Goal: Information Seeking & Learning: Learn about a topic

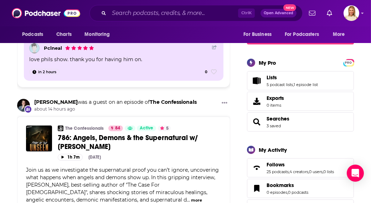
scroll to position [106, 0]
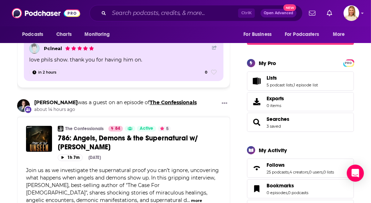
click at [171, 103] on link "The Confessionals" at bounding box center [173, 102] width 47 height 6
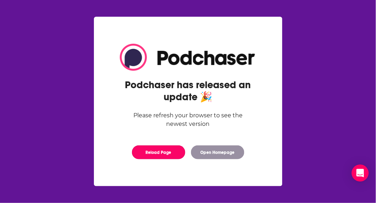
click at [170, 154] on button "Reload Page" at bounding box center [158, 153] width 53 height 14
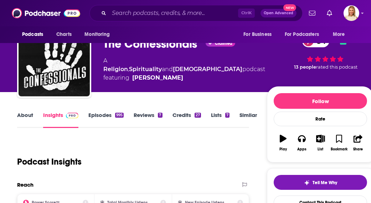
scroll to position [24, 0]
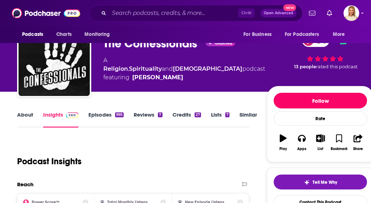
click at [319, 103] on button "Follow" at bounding box center [319, 101] width 93 height 16
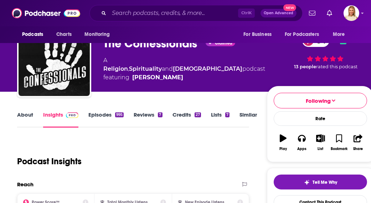
click at [112, 117] on link "Episodes 995" at bounding box center [105, 119] width 35 height 16
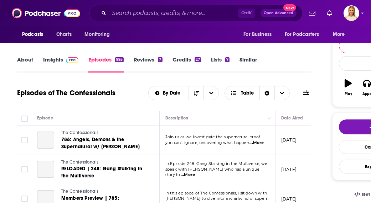
scroll to position [83, 0]
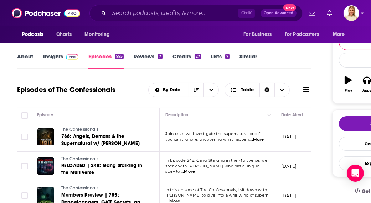
click at [263, 140] on span "...More" at bounding box center [256, 140] width 14 height 6
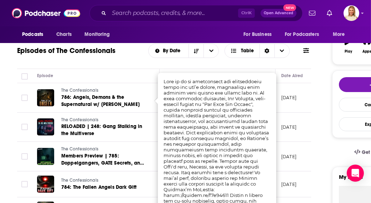
scroll to position [122, 0]
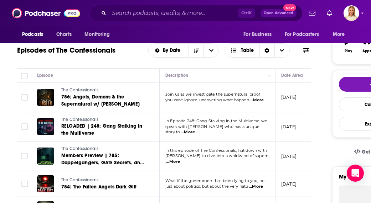
click at [262, 99] on span "...More" at bounding box center [256, 101] width 14 height 6
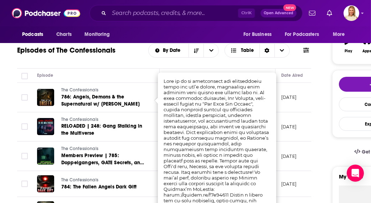
click at [132, 54] on div "Episodes of The Confessionals By Date Table" at bounding box center [164, 50] width 294 height 19
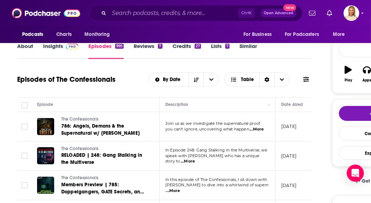
scroll to position [0, 0]
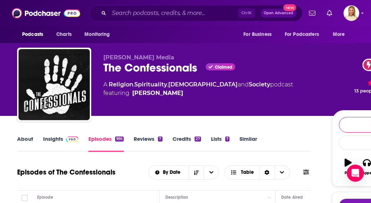
click at [28, 137] on link "About" at bounding box center [25, 144] width 16 height 16
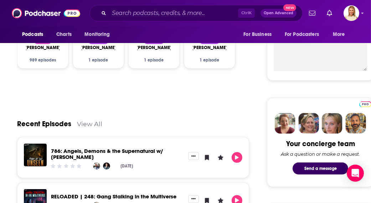
scroll to position [269, 0]
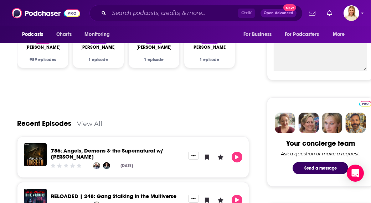
click at [90, 125] on link "View All" at bounding box center [89, 123] width 25 height 7
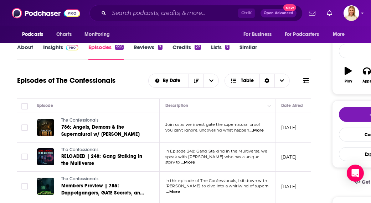
scroll to position [115, 0]
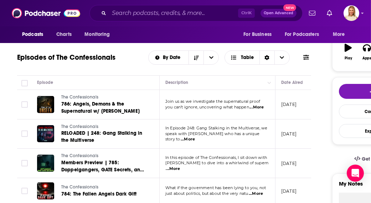
click at [195, 137] on span "...More" at bounding box center [187, 140] width 14 height 6
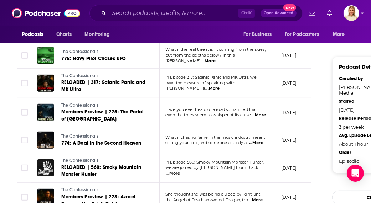
scroll to position [712, 0]
click at [258, 140] on span "...More" at bounding box center [256, 143] width 14 height 6
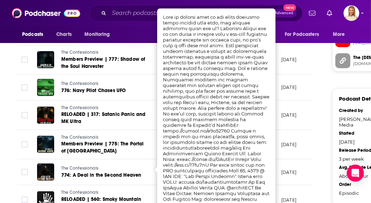
scroll to position [680, 0]
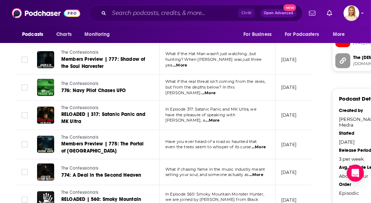
click at [260, 172] on span "...More" at bounding box center [256, 175] width 14 height 6
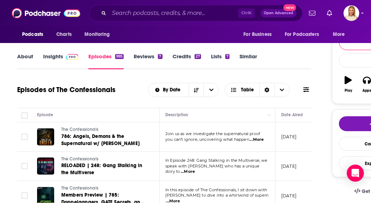
scroll to position [82, 0]
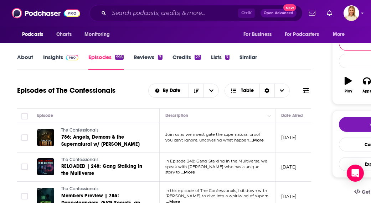
click at [305, 90] on icon at bounding box center [306, 90] width 6 height 5
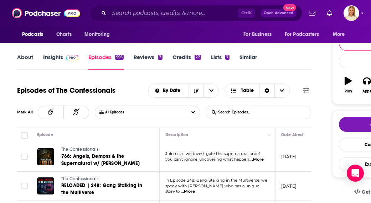
click at [257, 112] on input "List Search Input" at bounding box center [243, 112] width 74 height 13
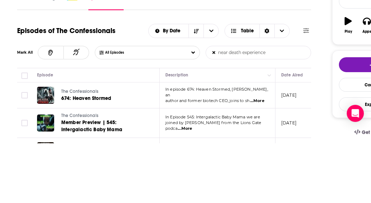
click at [274, 112] on input "near death experience" at bounding box center [243, 112] width 74 height 13
type input "near death experience"
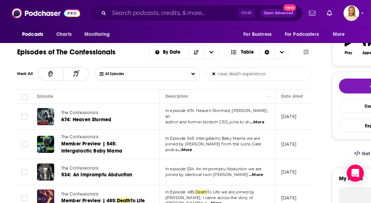
scroll to position [122, 0]
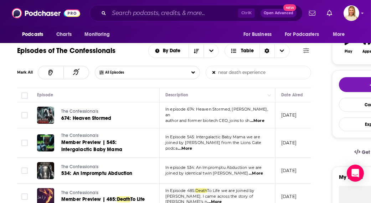
click at [260, 119] on span "...More" at bounding box center [257, 121] width 14 height 6
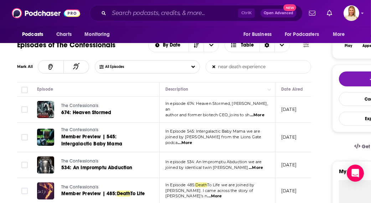
scroll to position [127, 0]
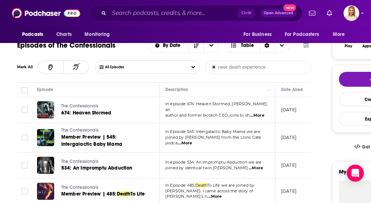
click at [261, 114] on span "...More" at bounding box center [257, 116] width 14 height 6
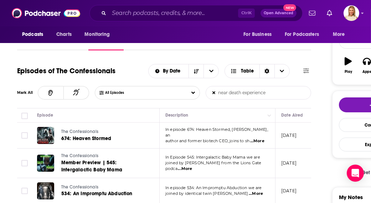
scroll to position [101, 0]
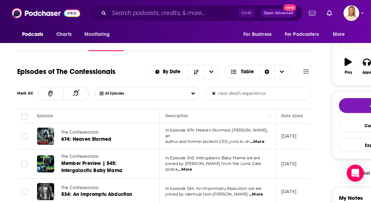
click at [261, 139] on span "...More" at bounding box center [257, 142] width 14 height 6
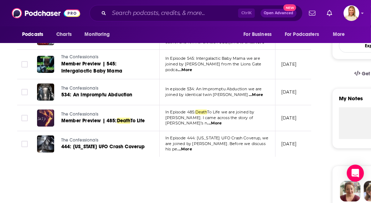
scroll to position [200, 0]
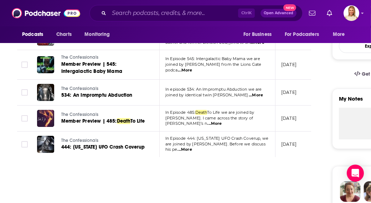
click at [221, 121] on span "...More" at bounding box center [214, 124] width 14 height 6
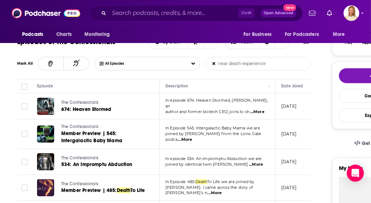
scroll to position [131, 0]
click at [221, 190] on span "...More" at bounding box center [214, 193] width 14 height 6
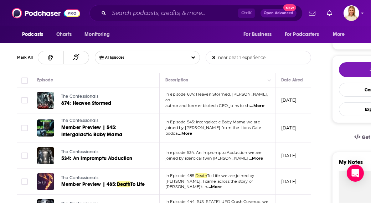
scroll to position [137, 0]
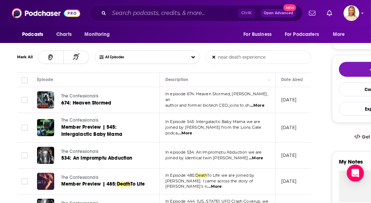
click at [192, 131] on span "...More" at bounding box center [185, 134] width 14 height 6
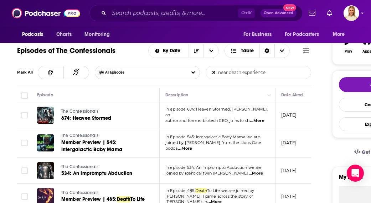
scroll to position [119, 0]
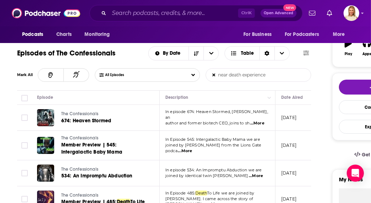
click at [232, 142] on span "In Episode 545: Intergalactic Baby Mama we are" at bounding box center [212, 139] width 95 height 5
click at [216, 146] on span "joined by [PERSON_NAME] from the Lions Gate podca" at bounding box center [213, 148] width 96 height 11
click at [192, 148] on span "...More" at bounding box center [185, 151] width 14 height 6
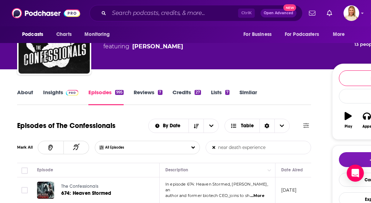
scroll to position [47, 0]
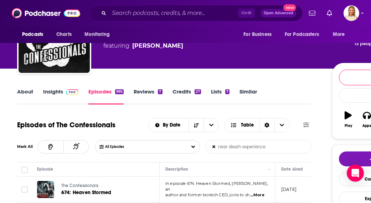
click at [27, 94] on link "About" at bounding box center [25, 96] width 16 height 16
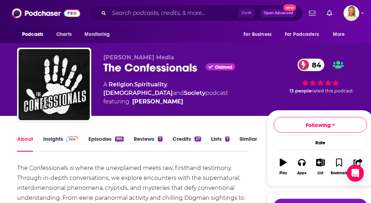
click at [61, 141] on link "Insights" at bounding box center [60, 144] width 35 height 16
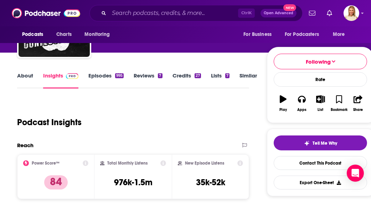
scroll to position [64, 0]
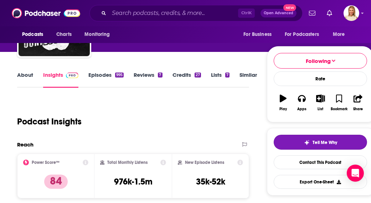
click at [319, 143] on span "Tell Me Why" at bounding box center [324, 143] width 25 height 6
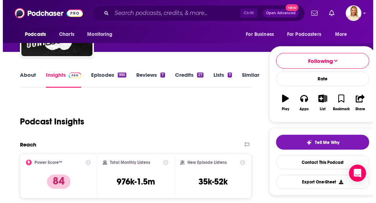
scroll to position [0, 0]
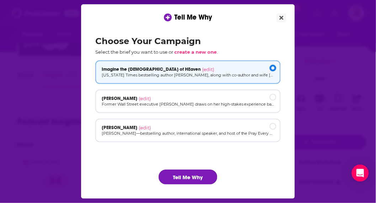
click at [204, 177] on button "Tell Me Why" at bounding box center [188, 177] width 59 height 15
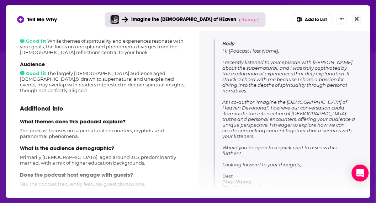
scroll to position [99, 0]
